Goal: Transaction & Acquisition: Download file/media

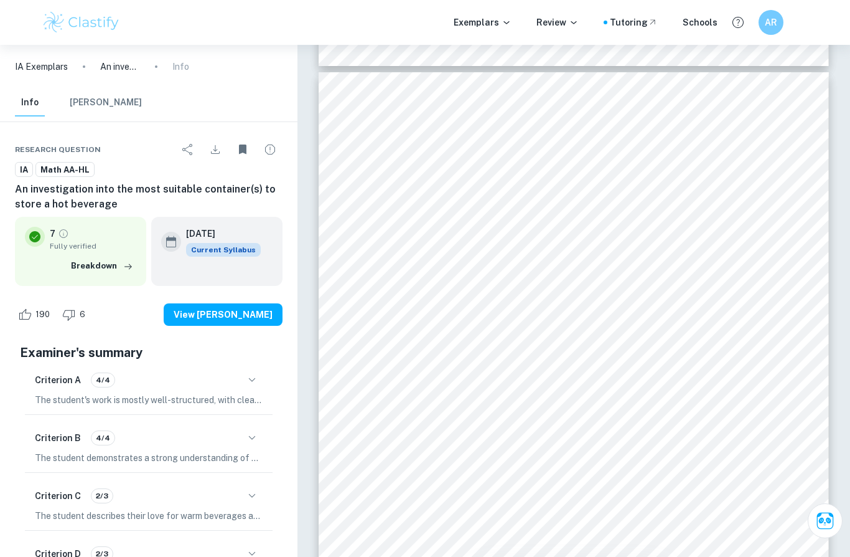
scroll to position [10258, 0]
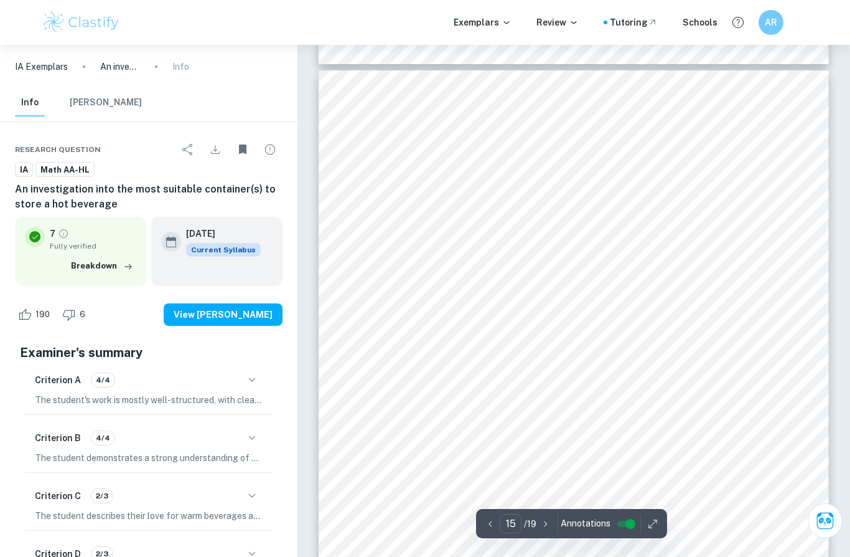
click at [586, 353] on span "≈ 1.08 𝑐𝑚" at bounding box center [568, 347] width 45 height 11
click at [814, 278] on div "Session: [DATE] 17 allows for the maximum heat retention out of all, and I can …" at bounding box center [574, 243] width 510 height 722
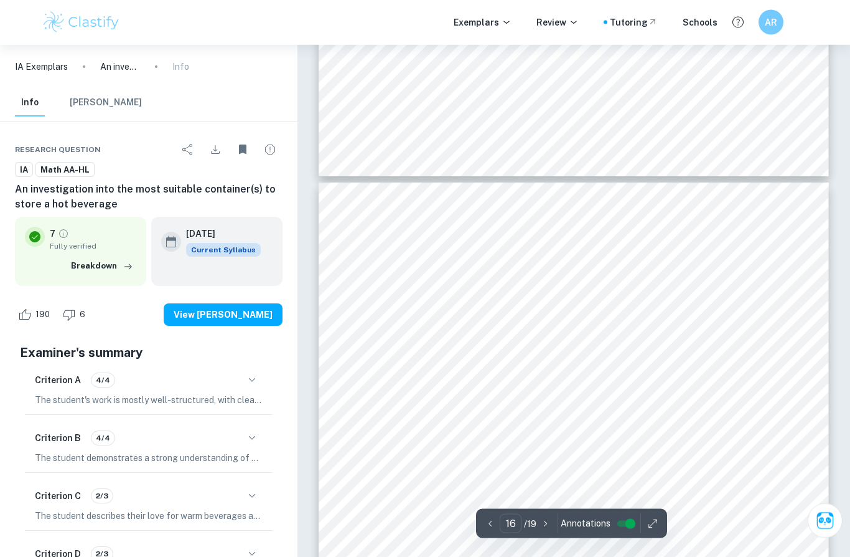
scroll to position [11252, 0]
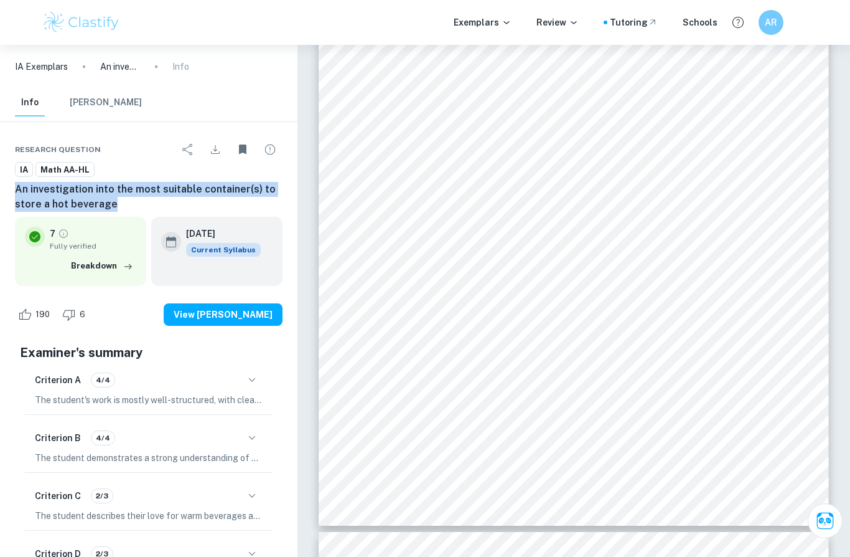
copy h6 "An investigation into the most suitable container(s) to store a hot beverage"
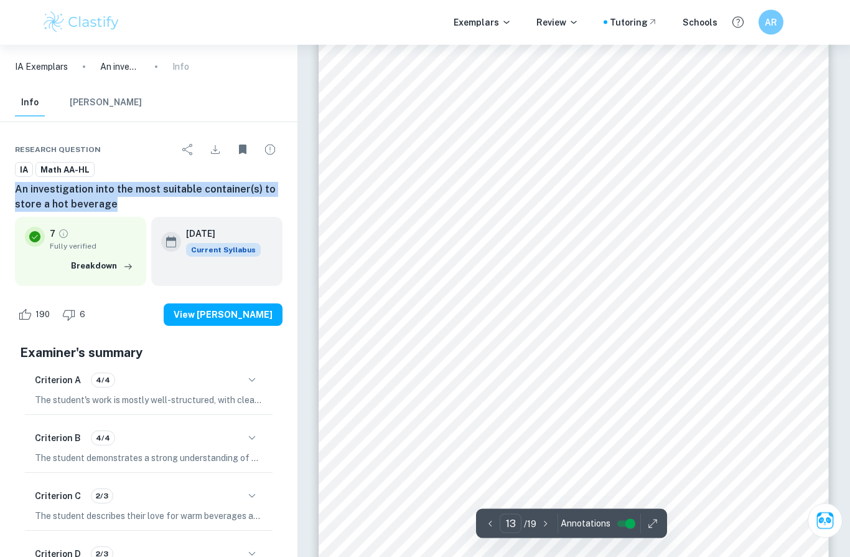
scroll to position [8852, 0]
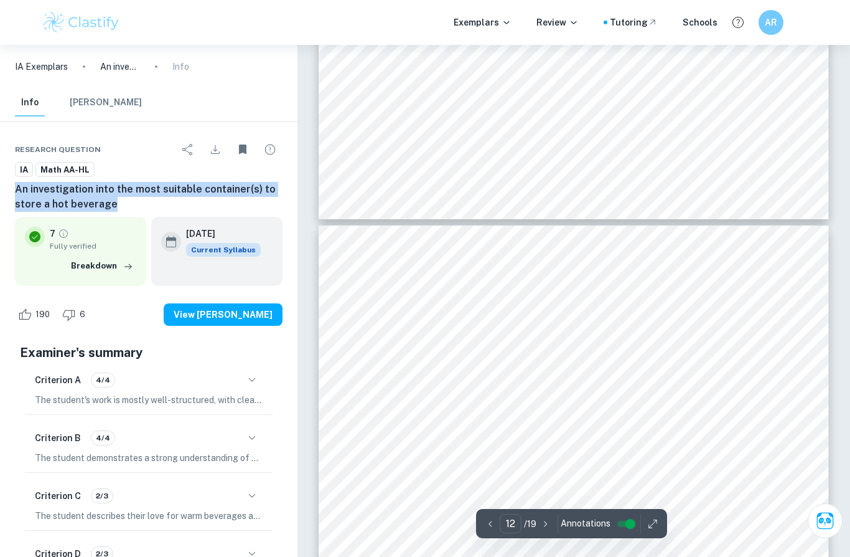
type input "11"
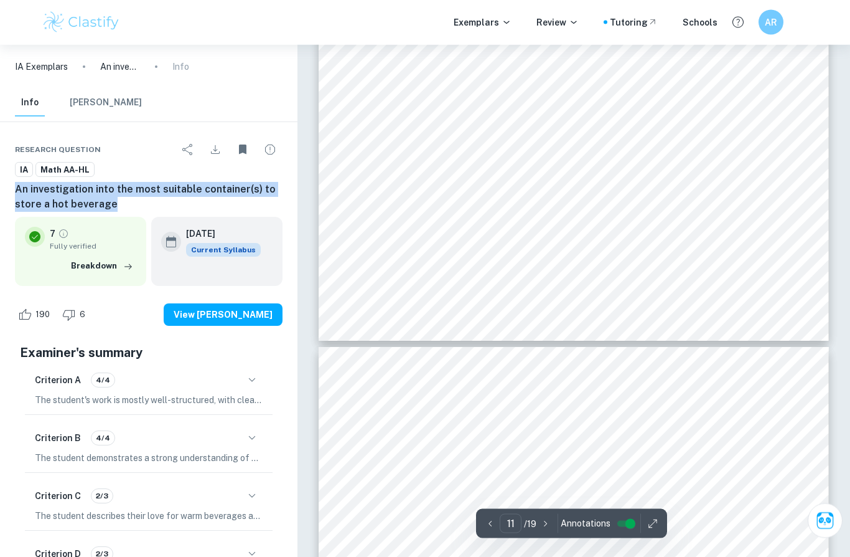
scroll to position [7717, 0]
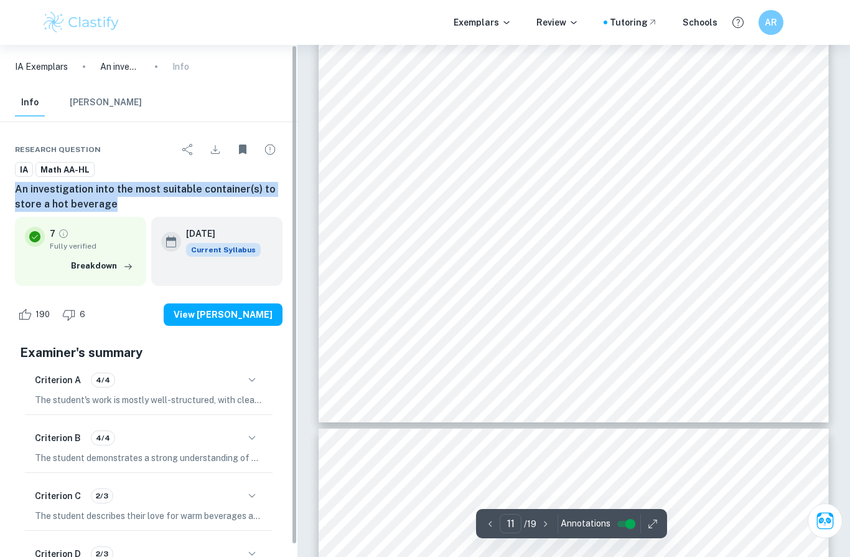
click at [216, 139] on button "Download" at bounding box center [215, 149] width 25 height 25
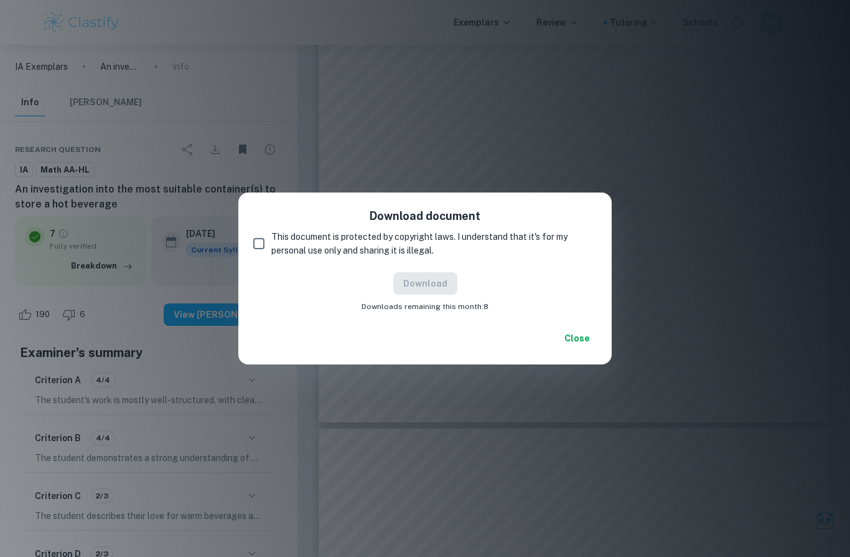
click at [270, 236] on input "This document is protected by copyright laws. I understand that it's for my per…" at bounding box center [259, 243] width 25 height 25
checkbox input "true"
click at [392, 291] on div "Download Downloads remaining this month: 8" at bounding box center [425, 292] width 344 height 40
click at [422, 293] on button "Download" at bounding box center [425, 283] width 64 height 22
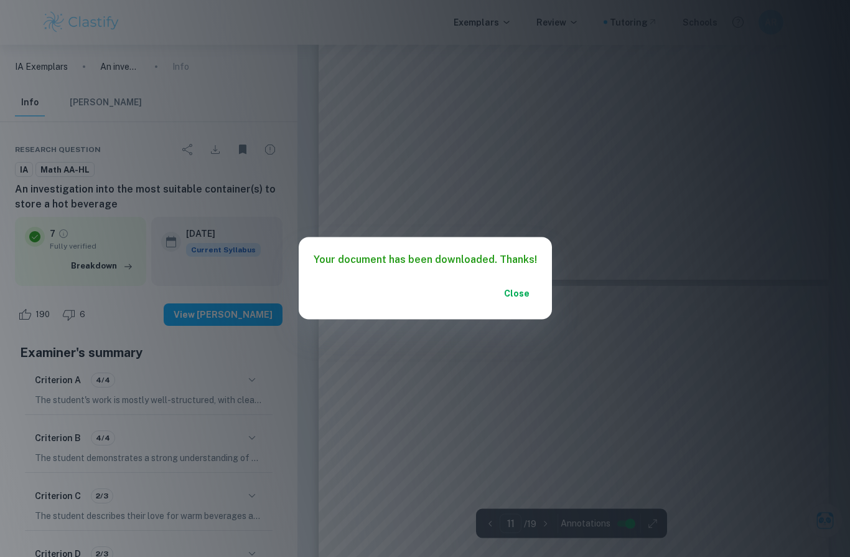
type input "10"
